Goal: Complete application form

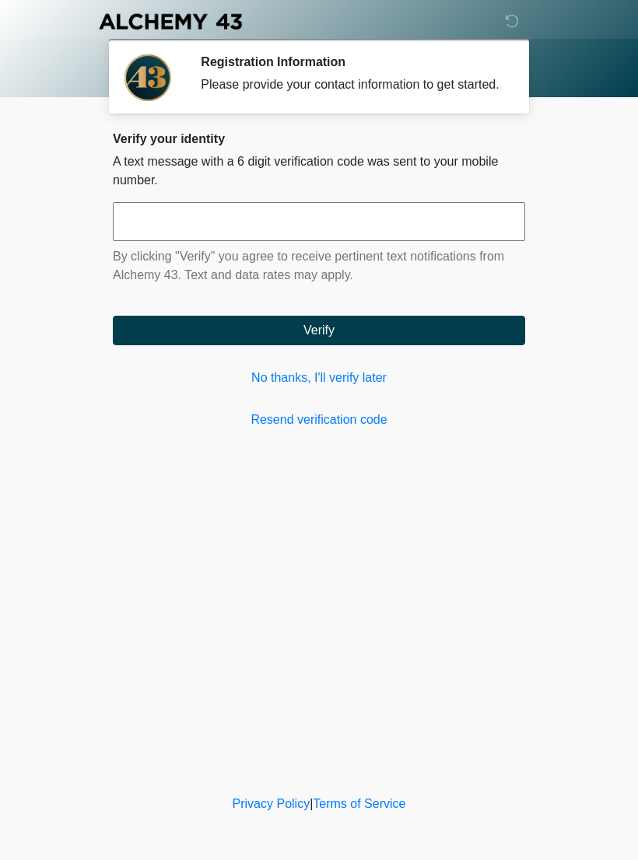
click at [348, 387] on link "No thanks, I'll verify later" at bounding box center [319, 378] width 412 height 19
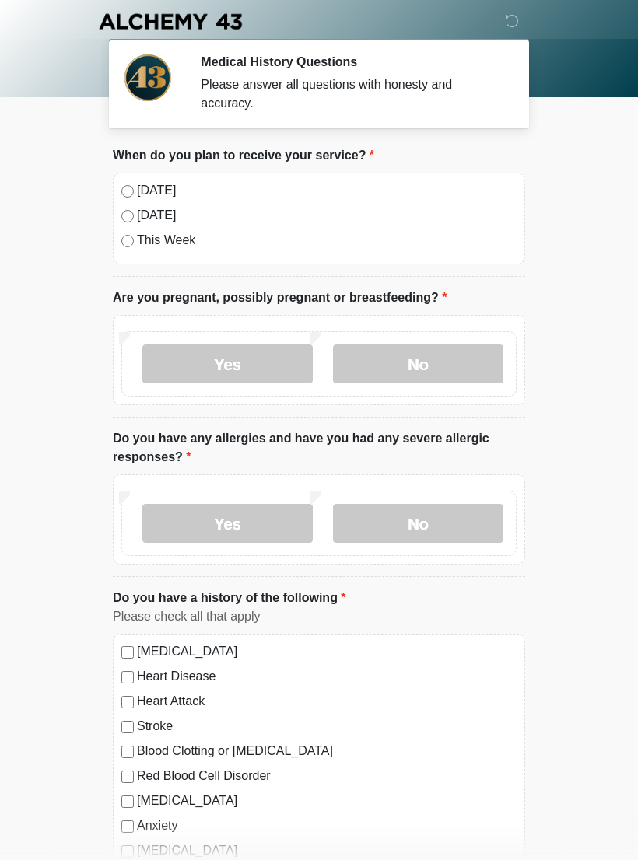
click at [152, 189] on label "[DATE]" at bounding box center [326, 190] width 379 height 19
click at [437, 369] on label "No" at bounding box center [418, 363] width 170 height 39
click at [232, 520] on label "Yes" at bounding box center [227, 523] width 170 height 39
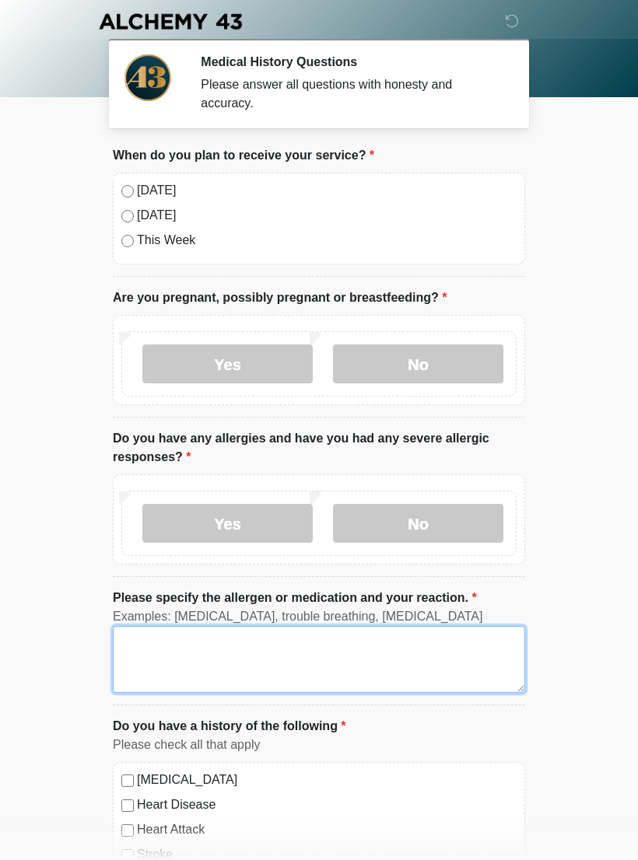
click at [288, 630] on textarea "Please specify the allergen or medication and your reaction." at bounding box center [319, 659] width 412 height 67
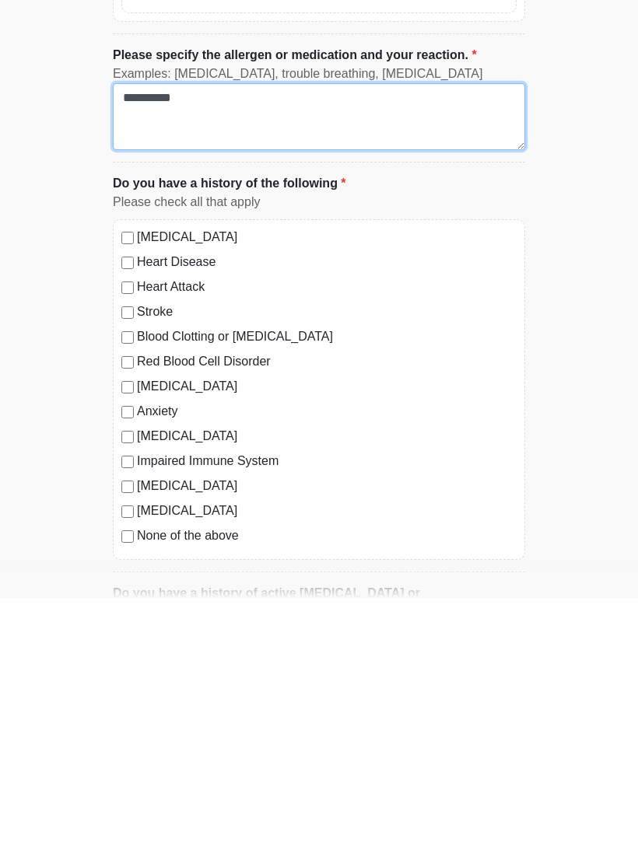
scroll to position [294, 0]
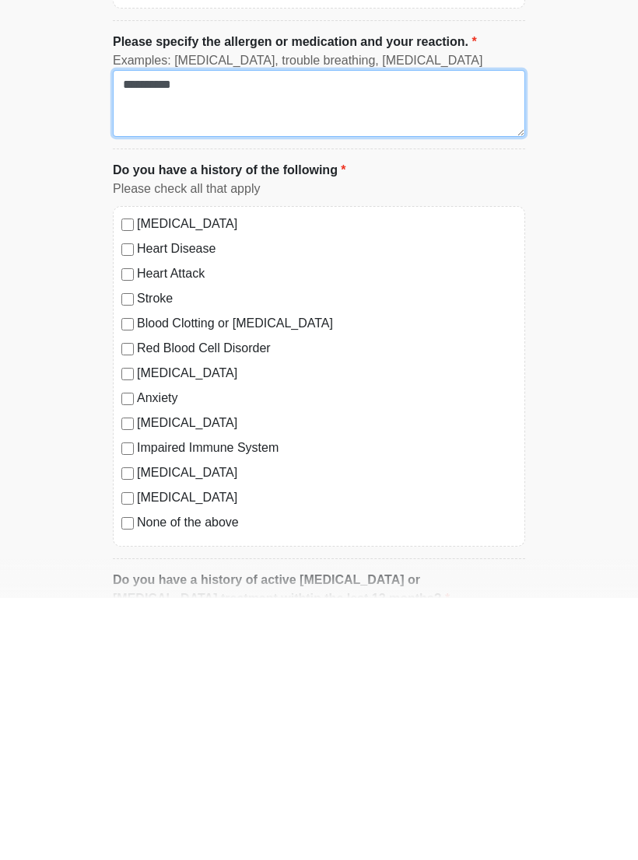
type textarea "**********"
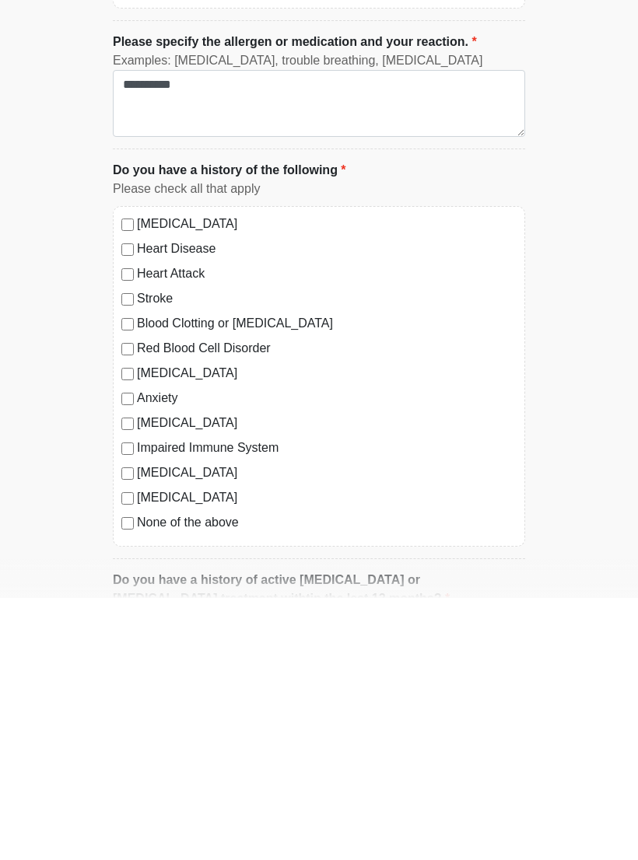
click at [122, 676] on div "[MEDICAL_DATA]" at bounding box center [318, 685] width 395 height 19
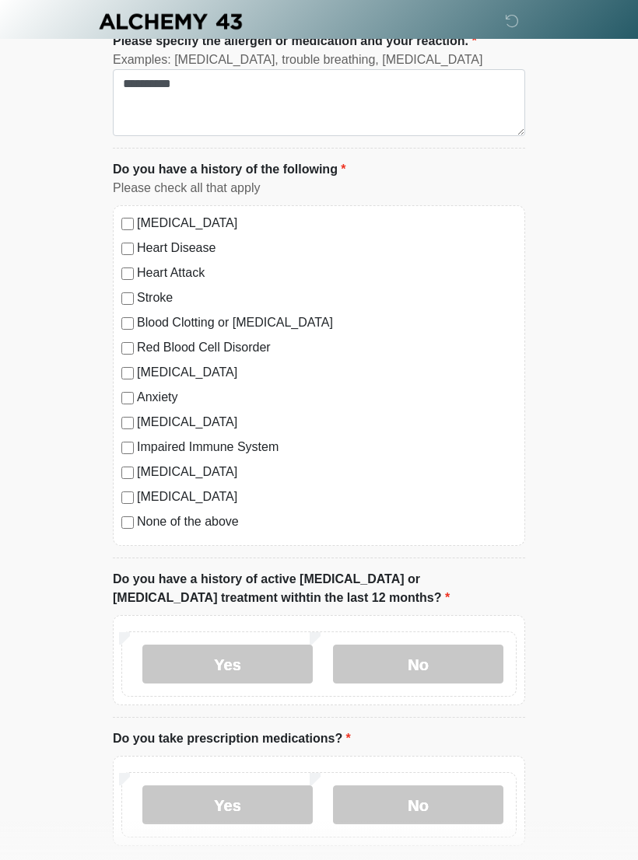
click at [270, 663] on label "Yes" at bounding box center [227, 664] width 170 height 39
click at [258, 798] on label "Yes" at bounding box center [227, 804] width 170 height 39
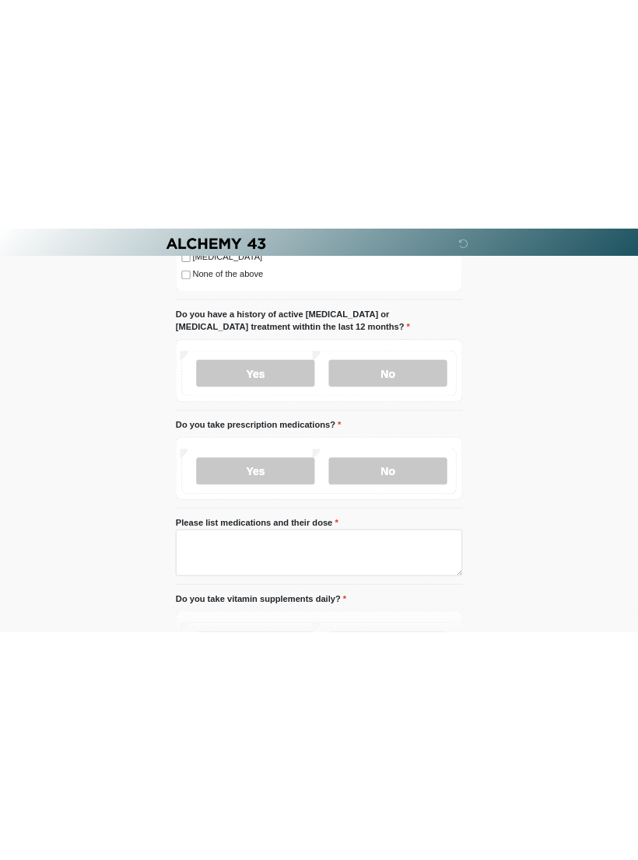
scroll to position [873, 0]
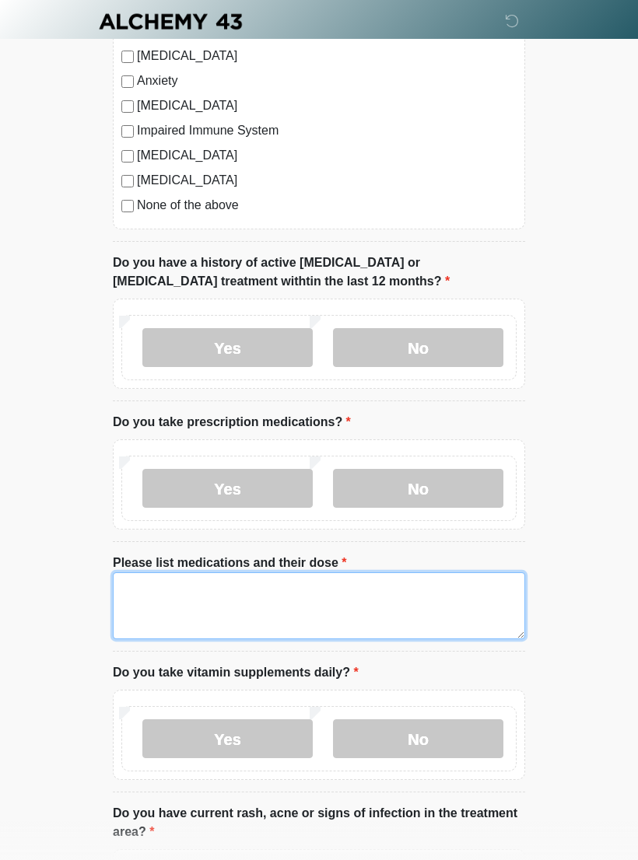
click at [358, 597] on textarea "Please list medications and their dose" at bounding box center [319, 605] width 412 height 67
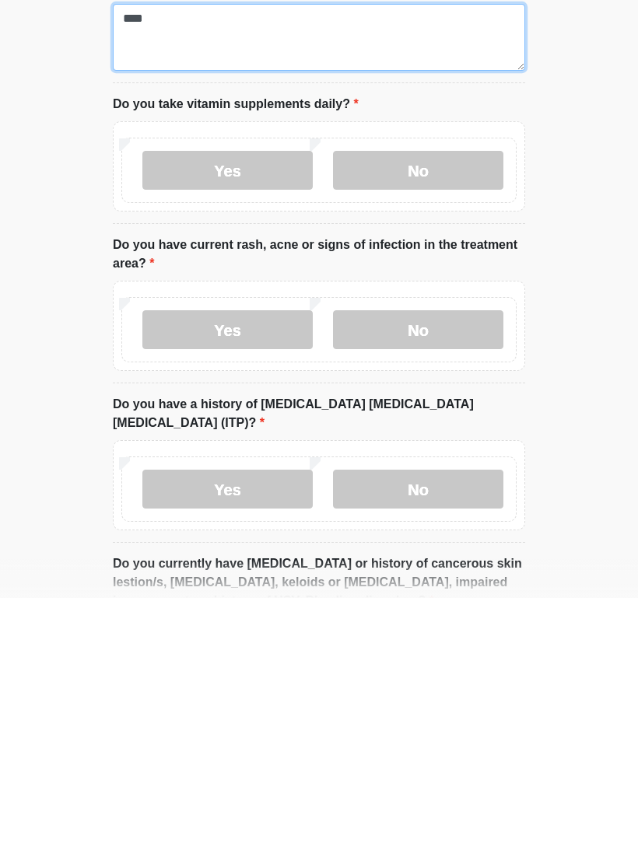
scroll to position [1204, 0]
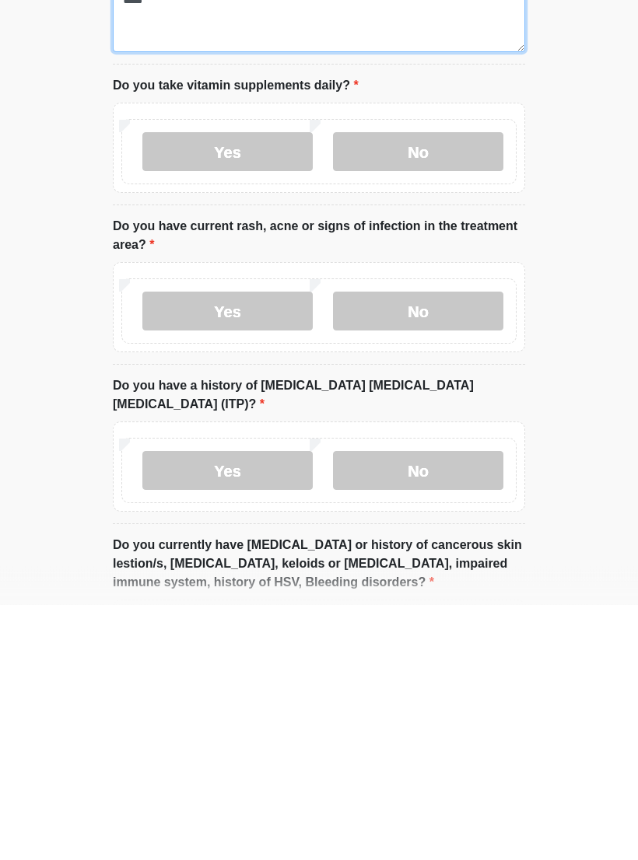
type textarea "****"
click at [236, 388] on label "Yes" at bounding box center [227, 407] width 170 height 39
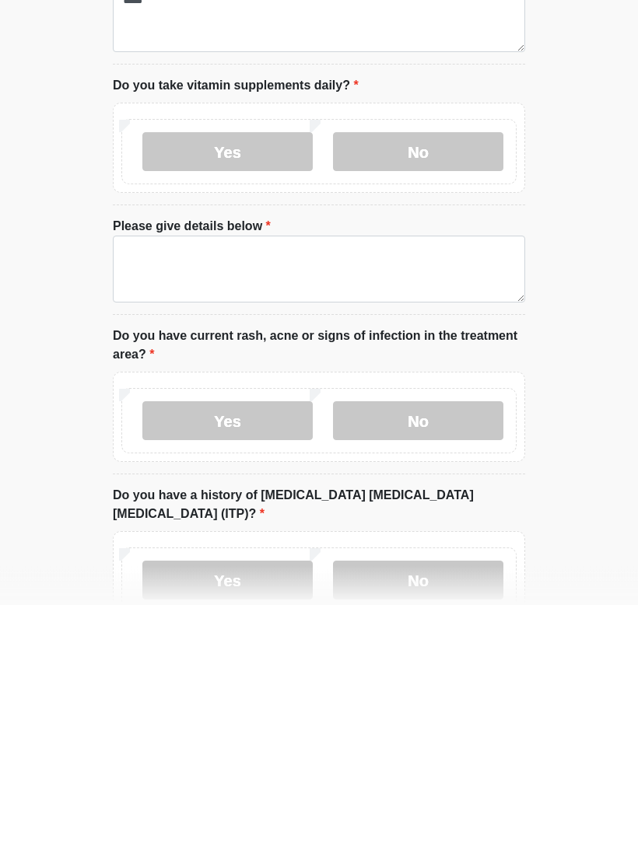
scroll to position [1460, 0]
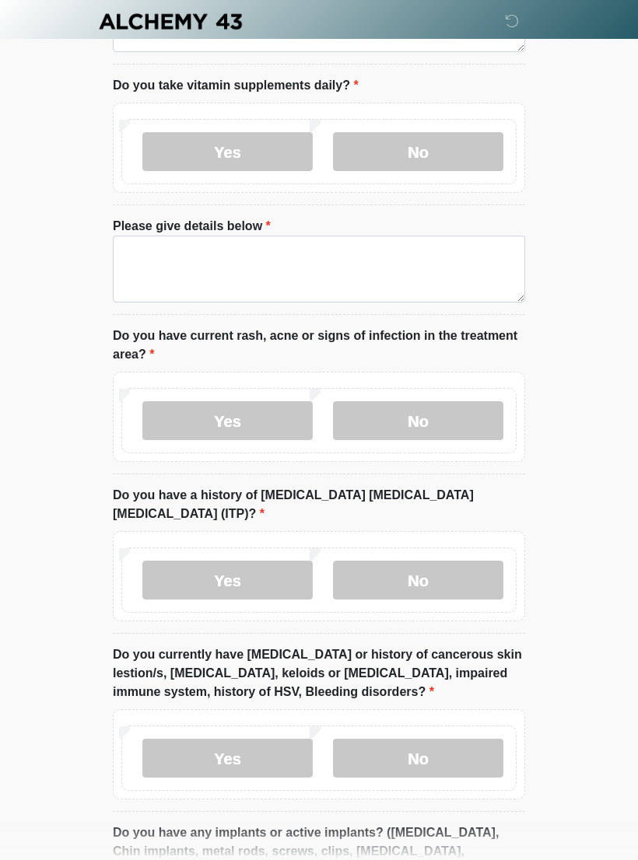
click at [444, 405] on label "No" at bounding box center [418, 420] width 170 height 39
click at [454, 562] on label "No" at bounding box center [418, 580] width 170 height 39
click at [473, 739] on label "No" at bounding box center [418, 758] width 170 height 39
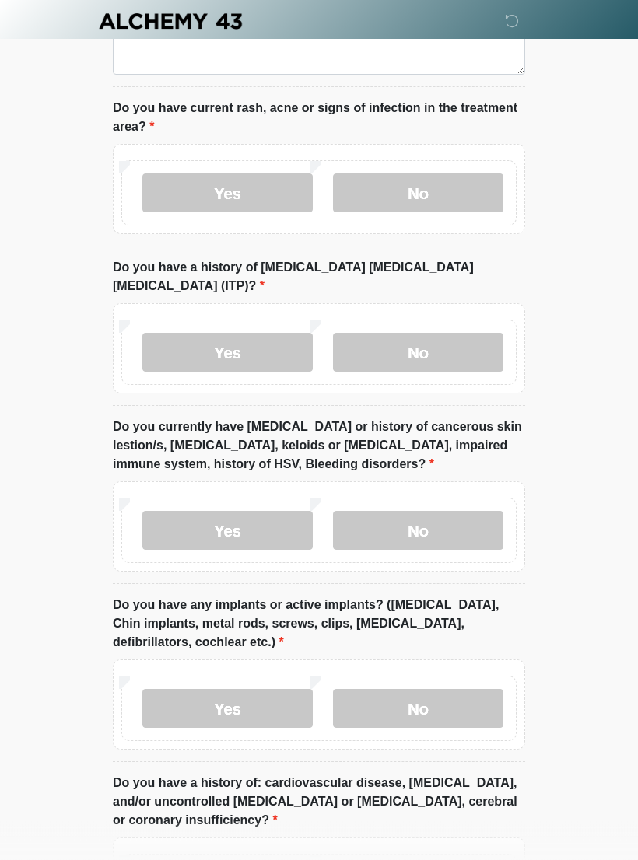
click at [283, 514] on label "Yes" at bounding box center [227, 531] width 170 height 39
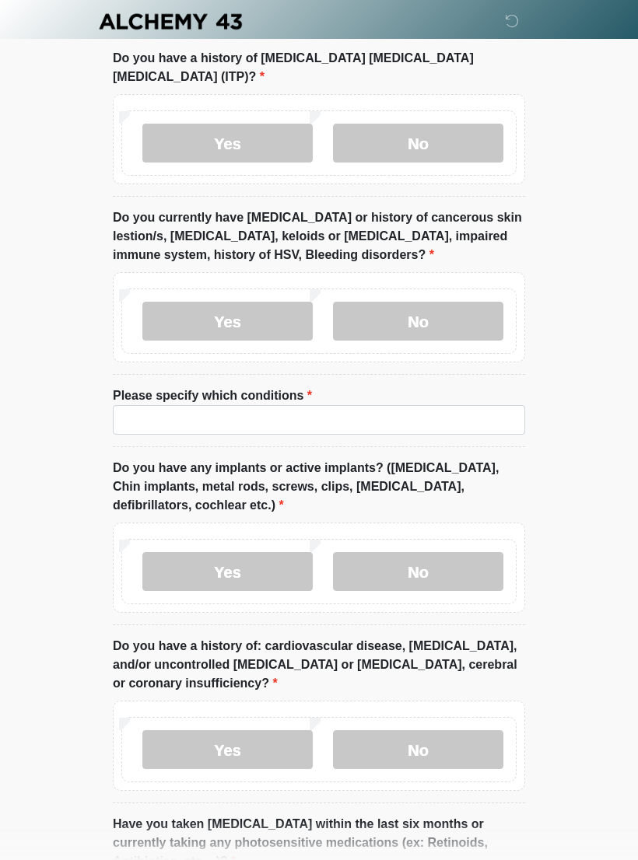
scroll to position [1905, 0]
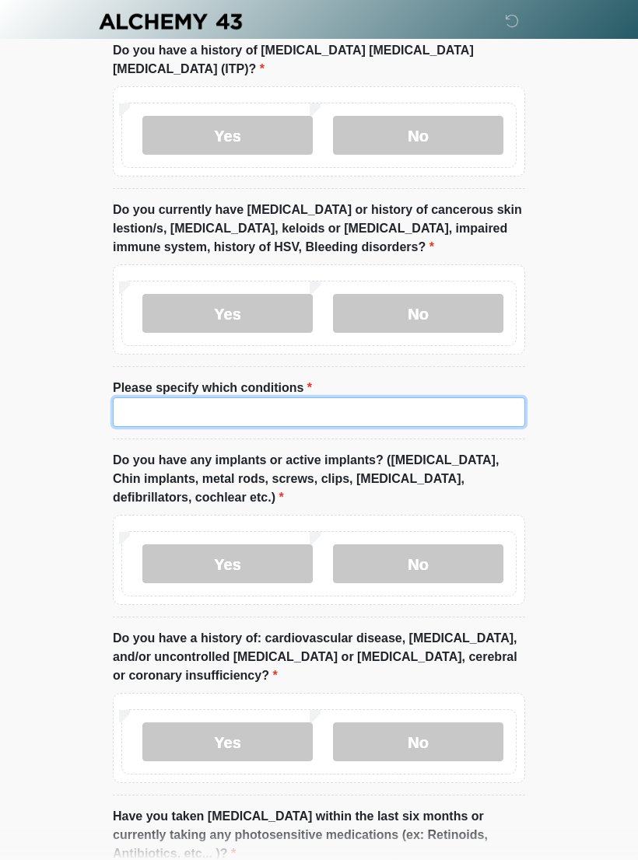
click at [408, 397] on input "Please specify which conditions" at bounding box center [319, 412] width 412 height 30
type input "*"
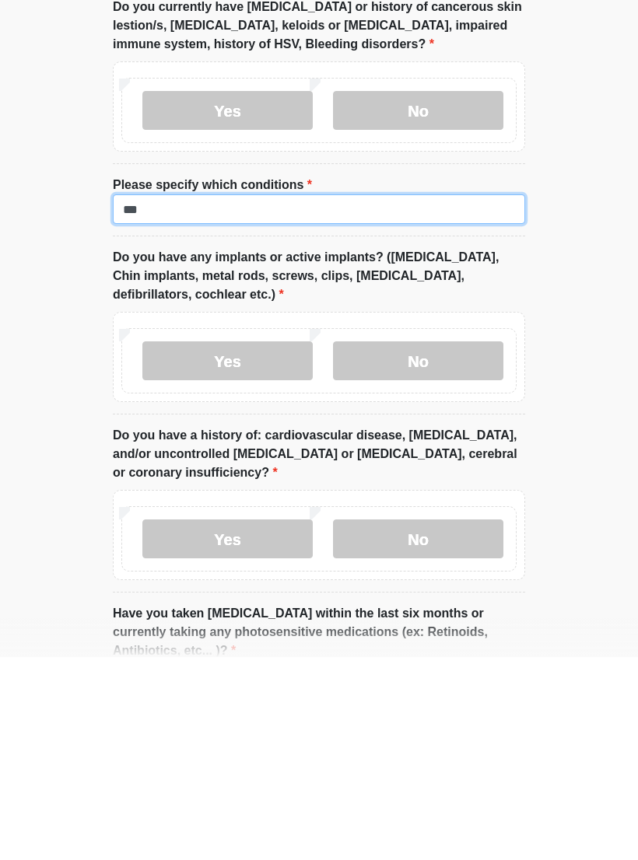
type input "***"
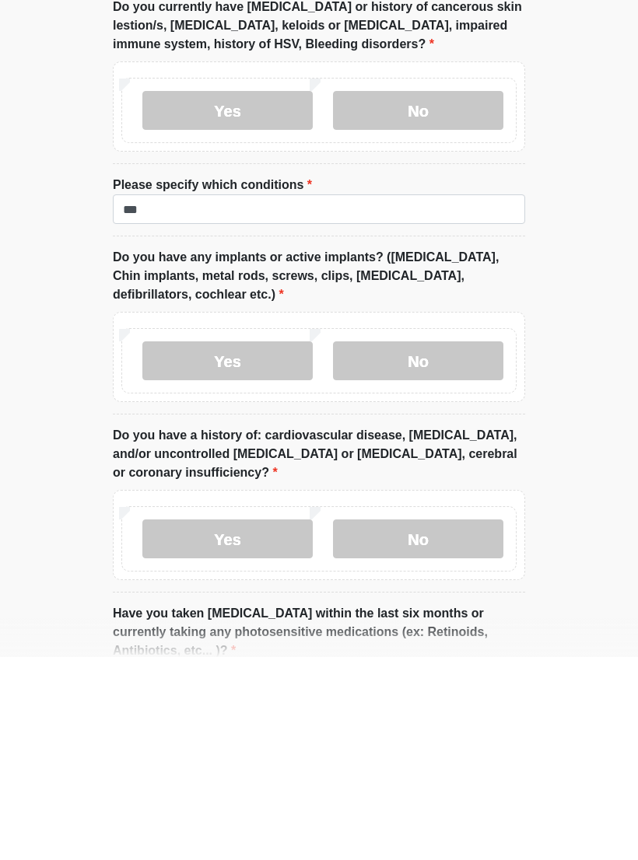
click at [461, 544] on label "No" at bounding box center [418, 563] width 170 height 39
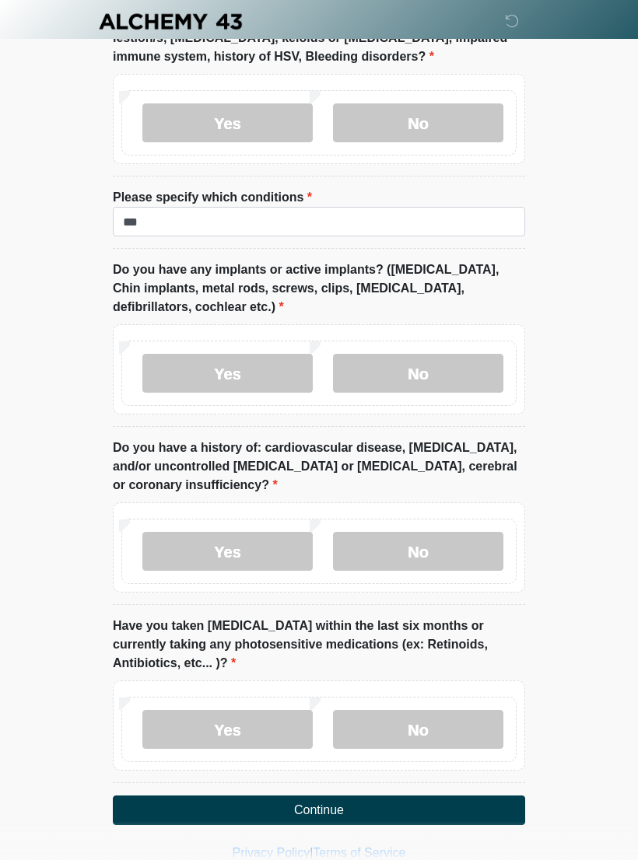
click at [451, 532] on label "No" at bounding box center [418, 551] width 170 height 39
click at [437, 720] on label "No" at bounding box center [418, 729] width 170 height 39
click at [271, 359] on label "Yes" at bounding box center [227, 373] width 170 height 39
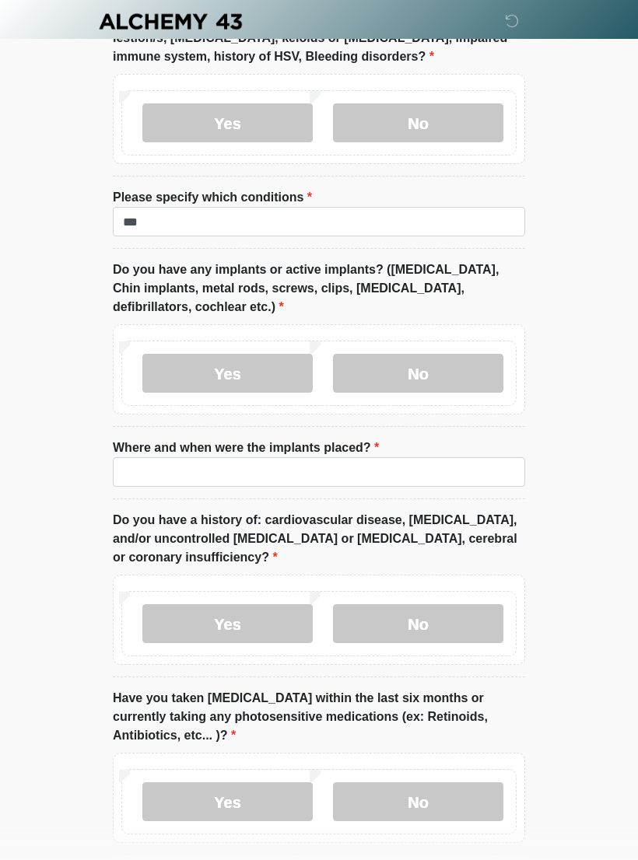
click at [414, 355] on label "No" at bounding box center [418, 373] width 170 height 39
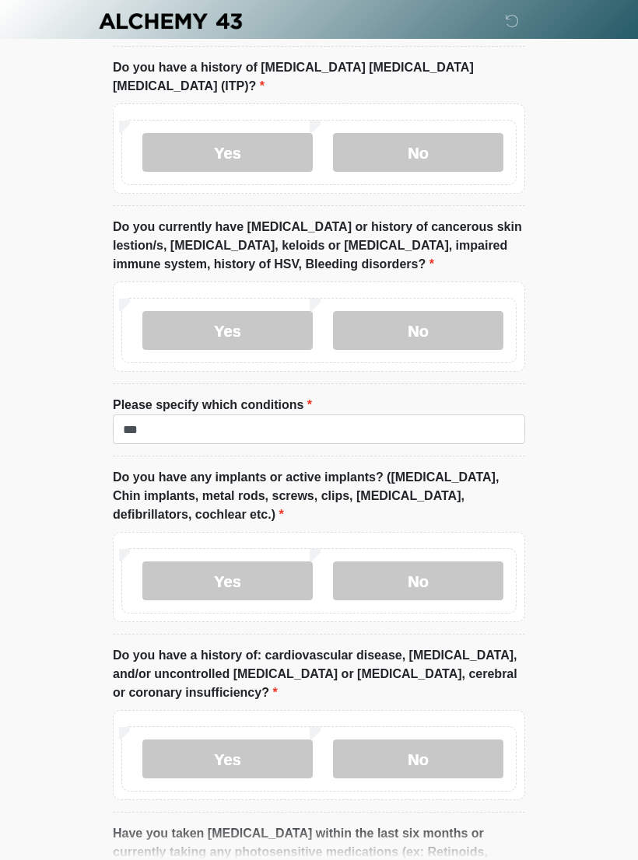
scroll to position [1892, 0]
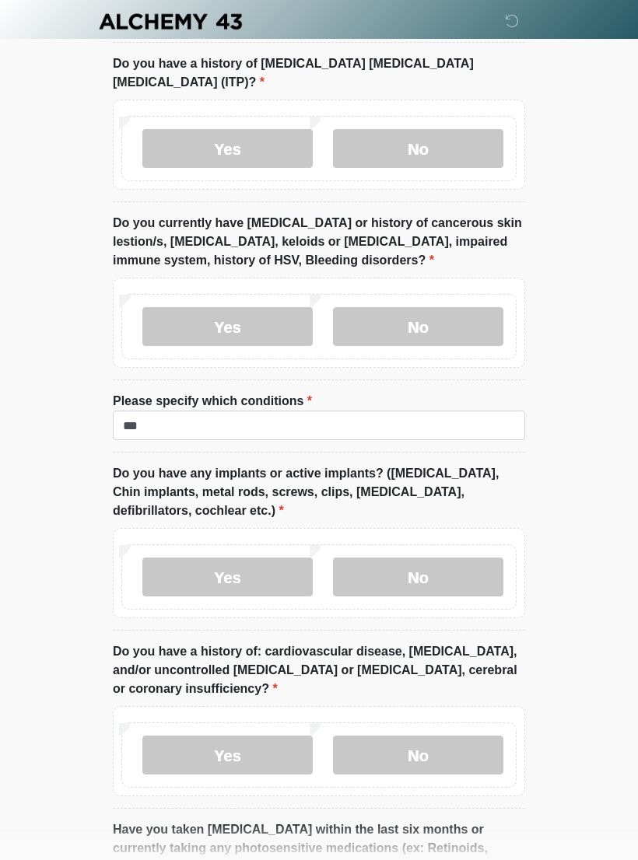
click at [438, 307] on label "No" at bounding box center [418, 326] width 170 height 39
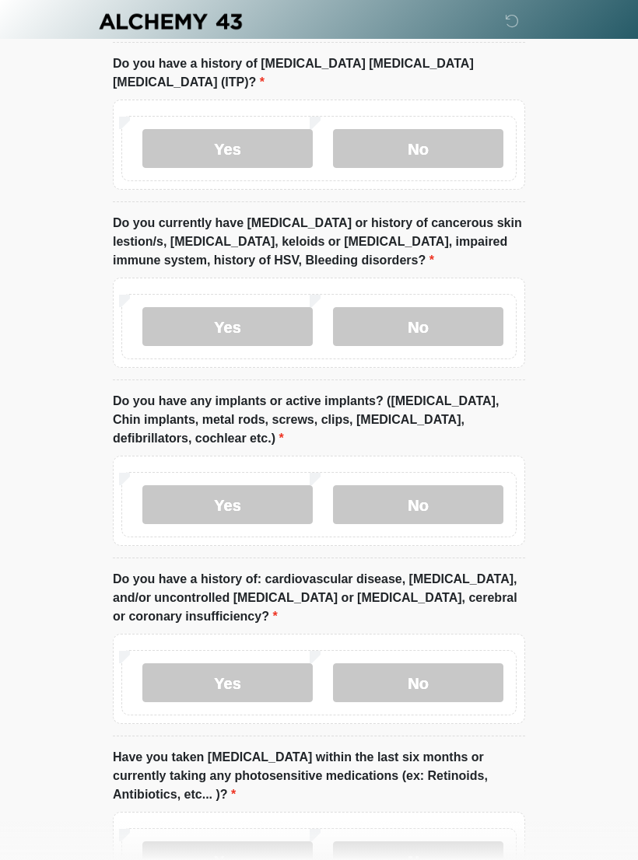
click at [248, 667] on label "Yes" at bounding box center [227, 682] width 170 height 39
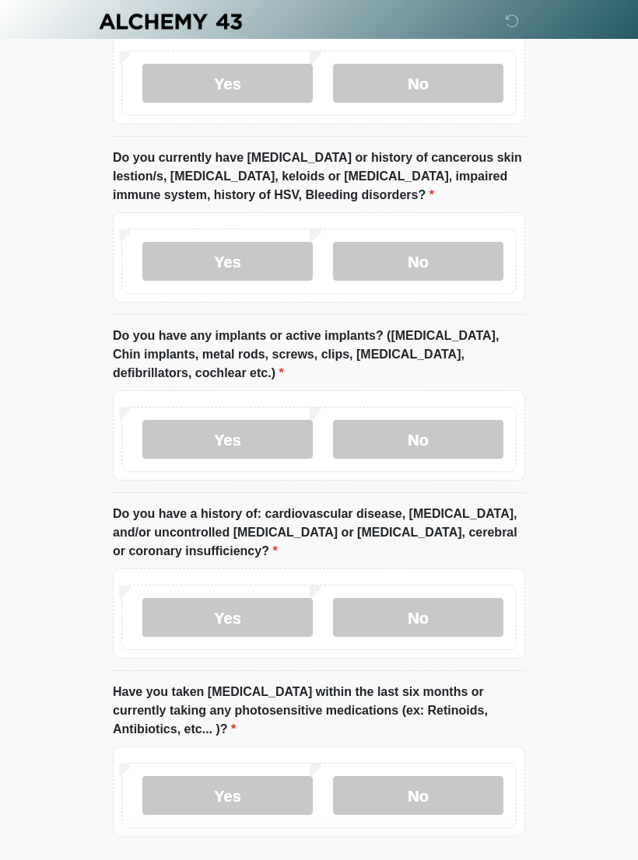
scroll to position [2023, 0]
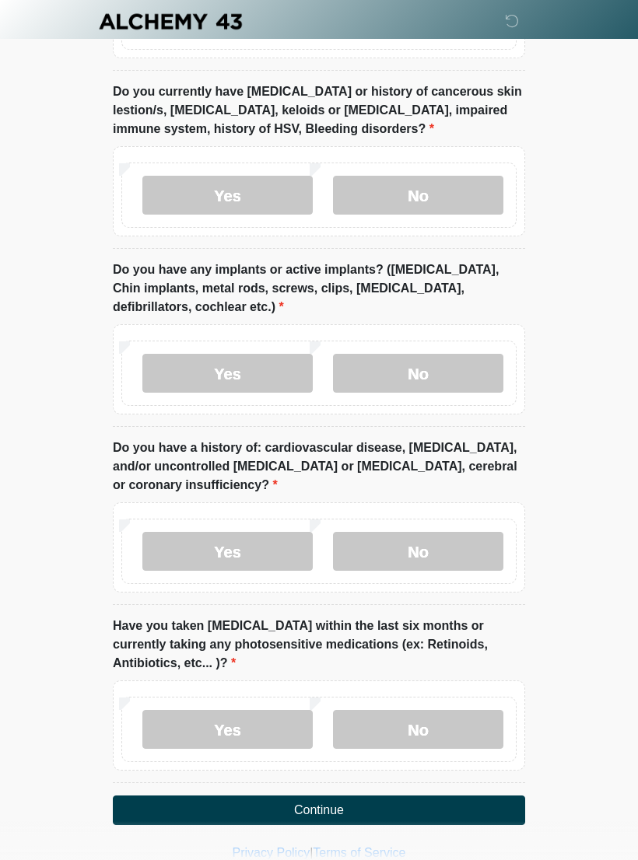
click at [456, 533] on label "No" at bounding box center [418, 551] width 170 height 39
click at [267, 354] on label "Yes" at bounding box center [227, 373] width 170 height 39
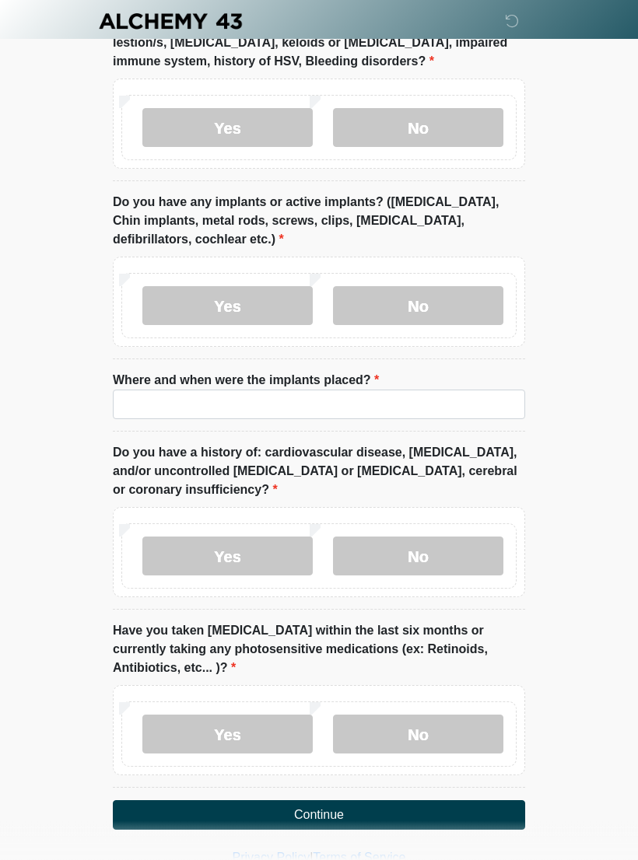
scroll to position [2095, 0]
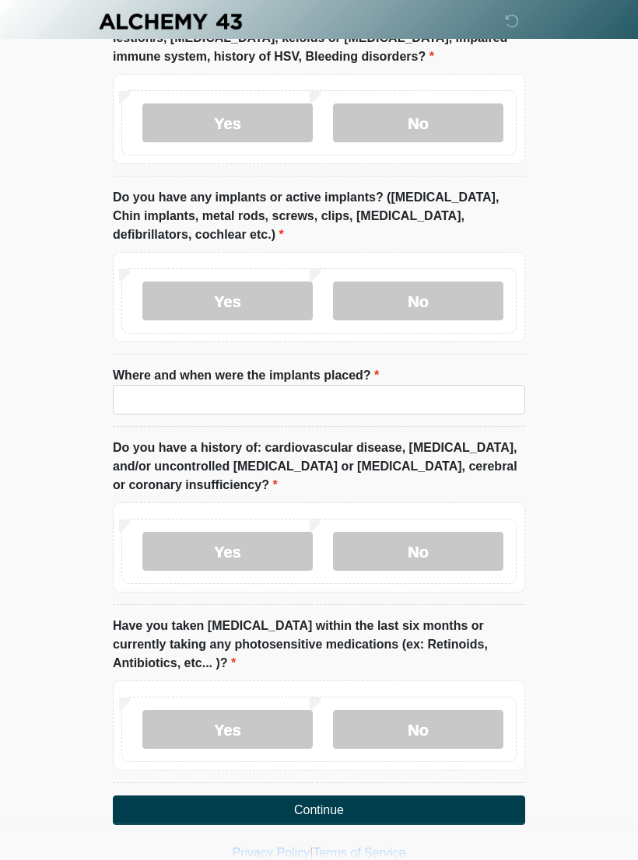
click at [382, 795] on button "Continue" at bounding box center [319, 810] width 412 height 30
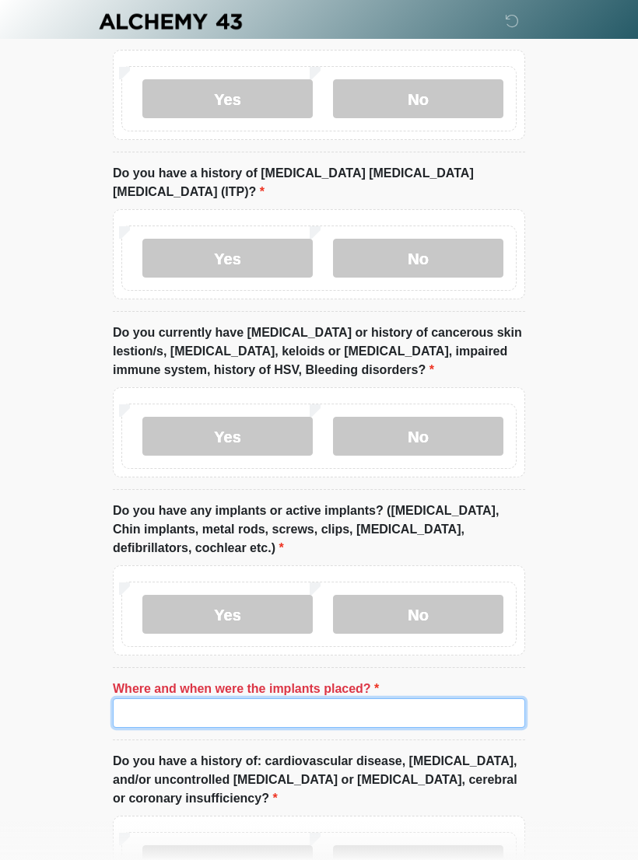
click at [376, 702] on input "Where and when were the implants placed?" at bounding box center [319, 713] width 412 height 30
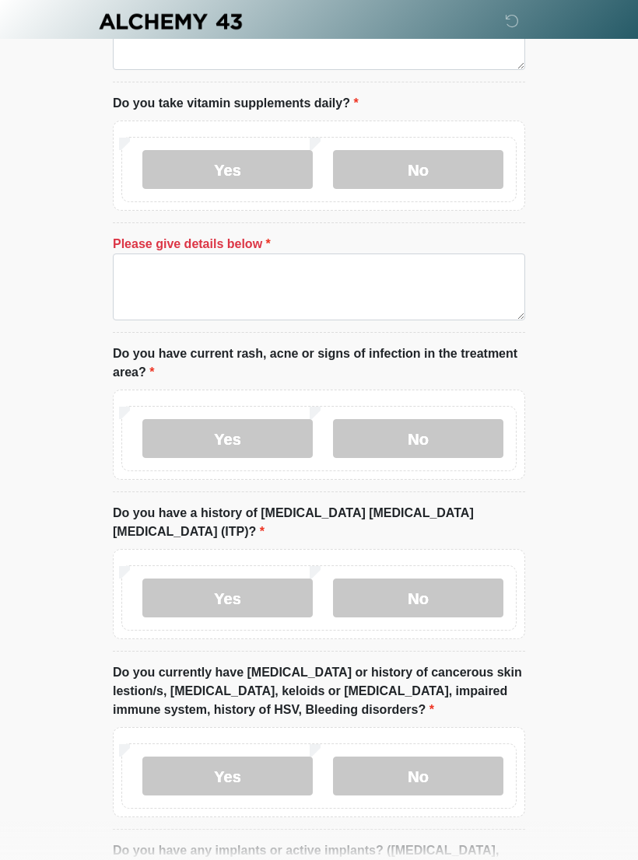
scroll to position [1361, 0]
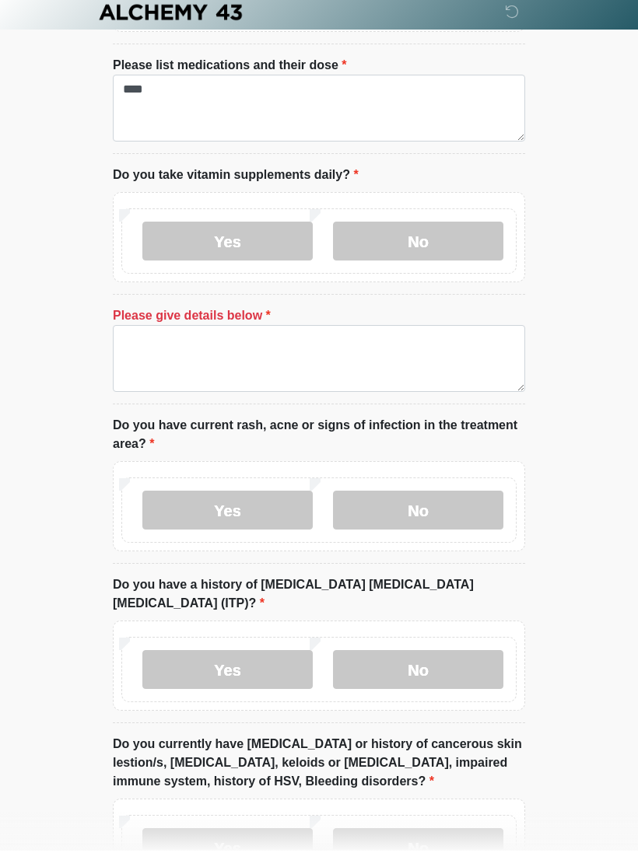
type input "******"
click at [421, 240] on label "No" at bounding box center [418, 250] width 170 height 39
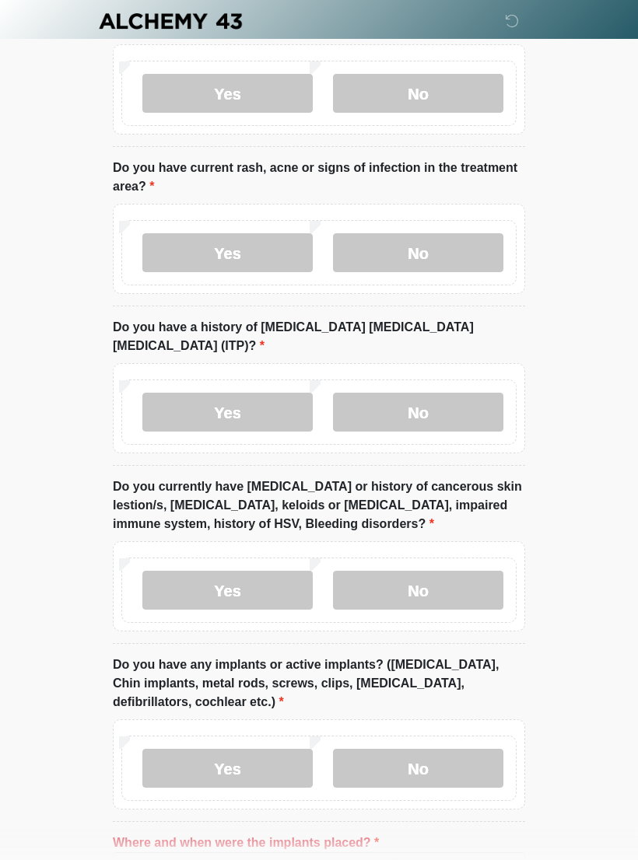
scroll to position [1986, 0]
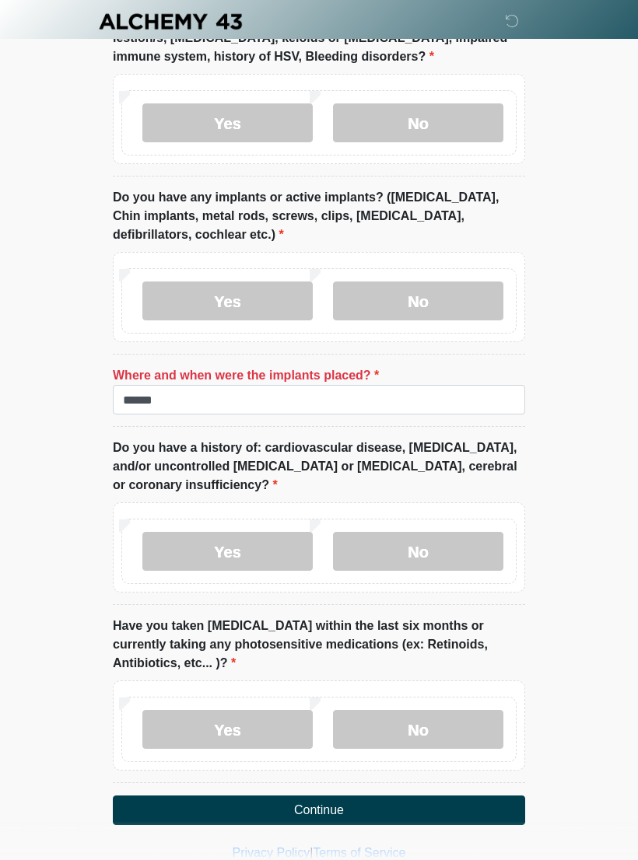
click at [430, 795] on button "Continue" at bounding box center [319, 810] width 412 height 30
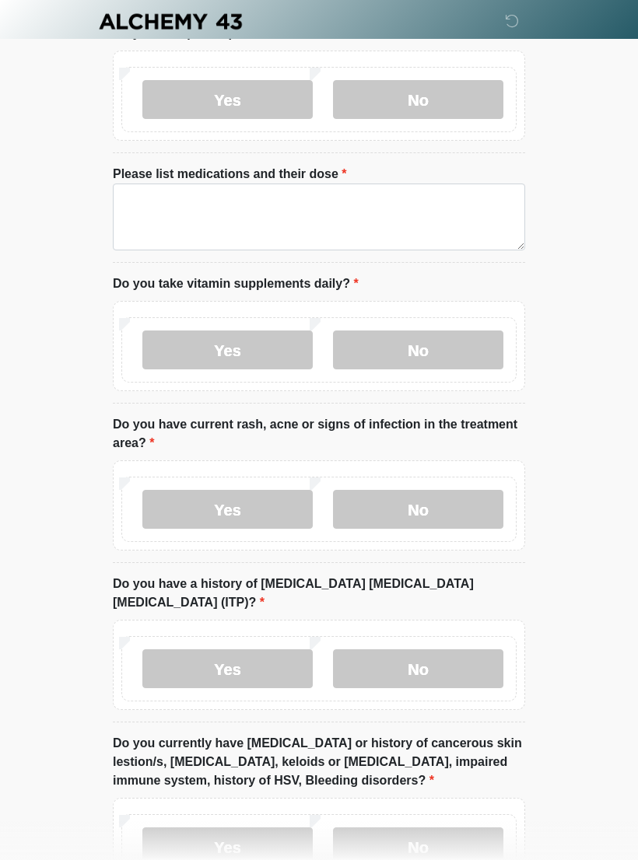
scroll to position [0, 0]
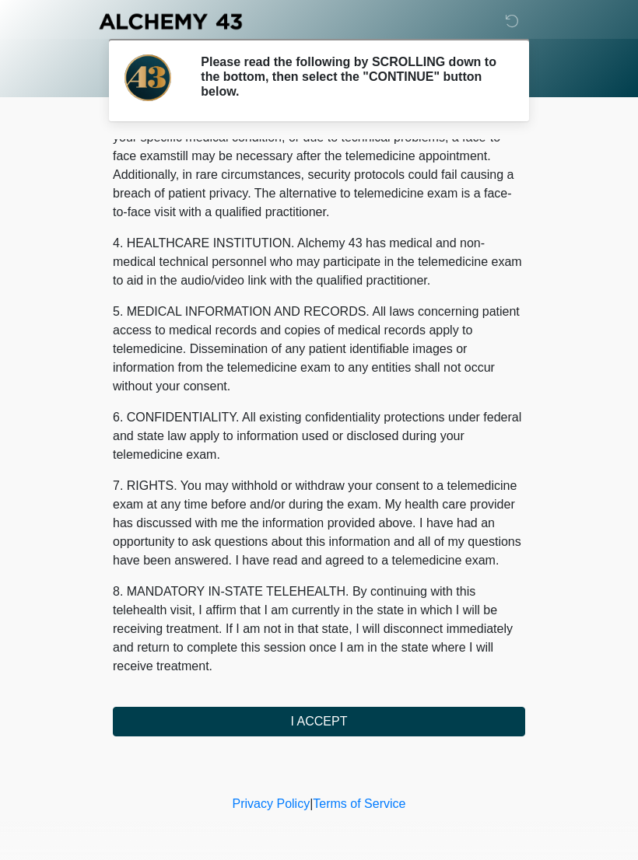
click at [414, 724] on button "I ACCEPT" at bounding box center [319, 722] width 412 height 30
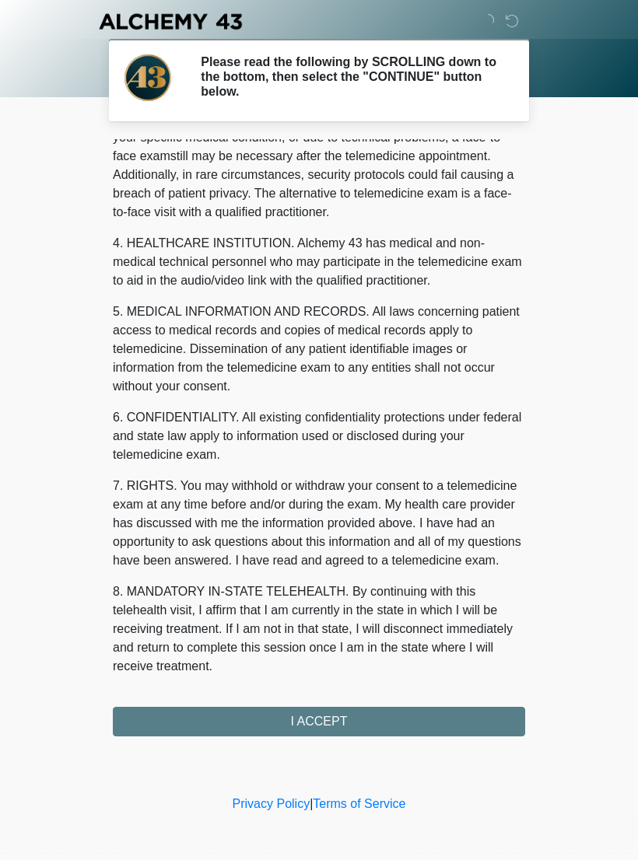
scroll to position [353, 0]
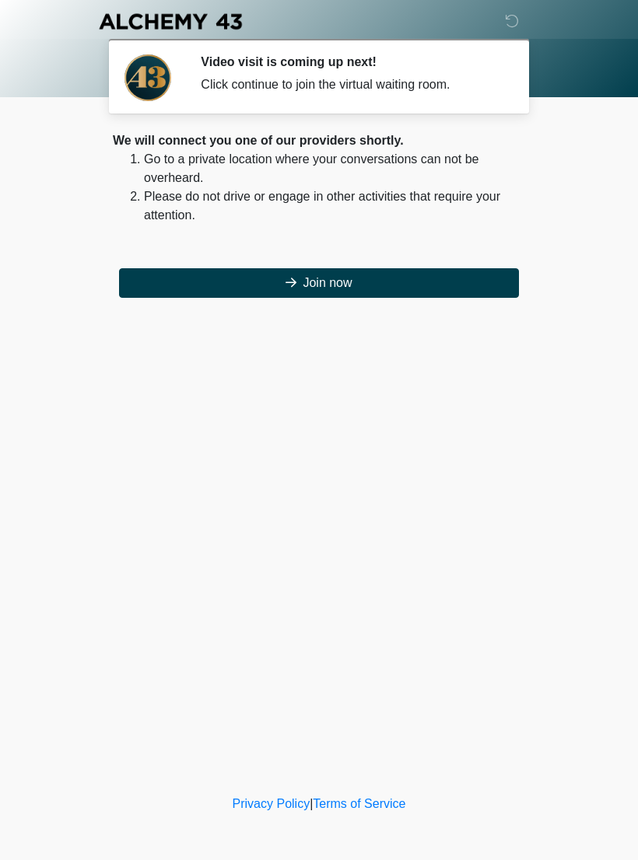
click at [361, 288] on button "Join now" at bounding box center [319, 283] width 400 height 30
click at [396, 288] on button "Join now" at bounding box center [319, 283] width 400 height 30
